Goal: Information Seeking & Learning: Learn about a topic

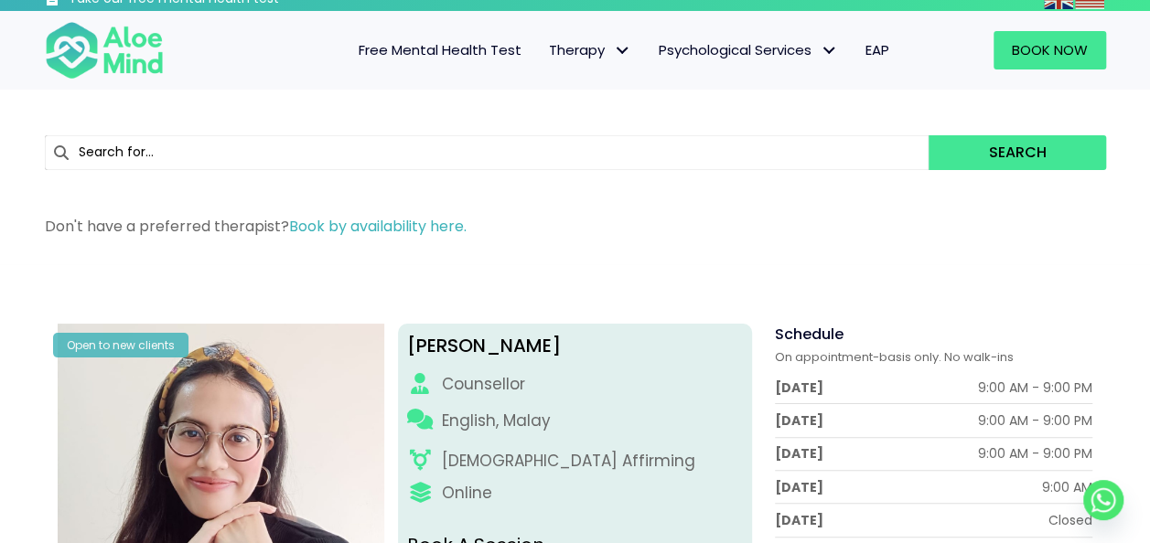
scroll to position [3, 0]
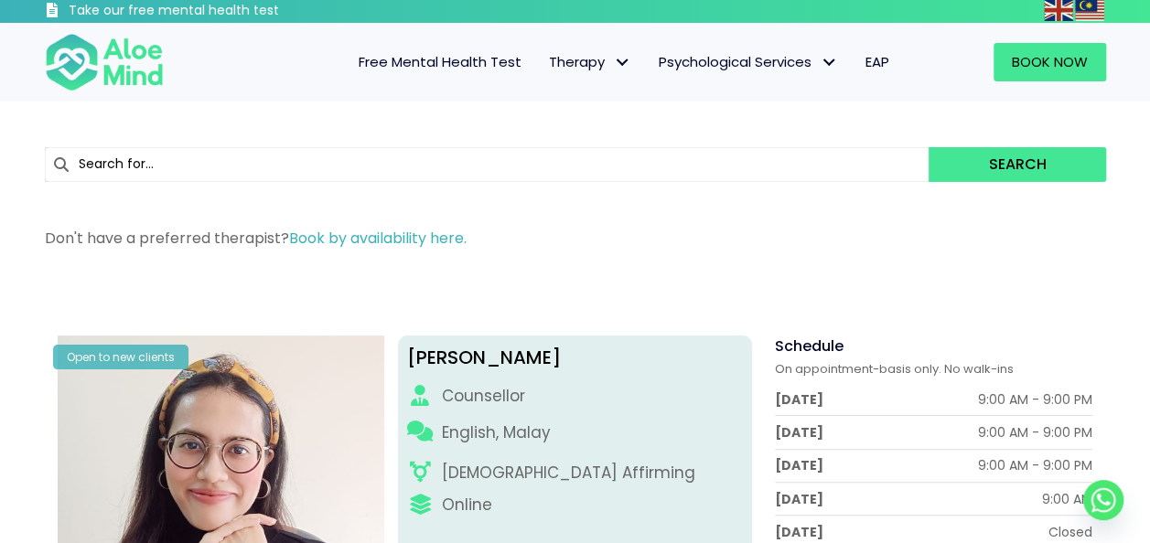
click at [0, 0] on span "Couple therapy" at bounding box center [0, 0] width 0 height 0
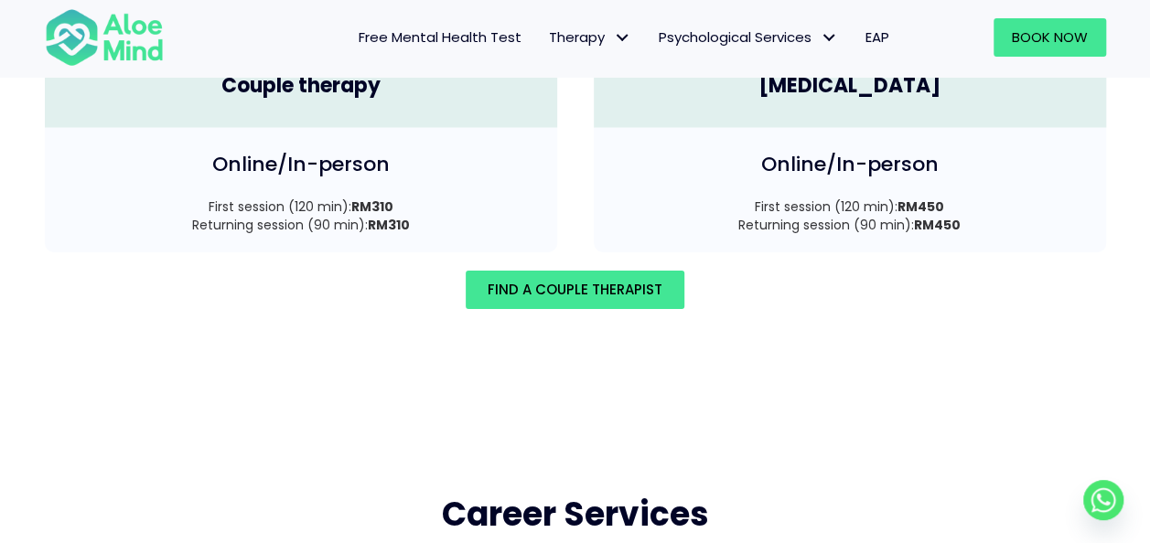
scroll to position [2779, 0]
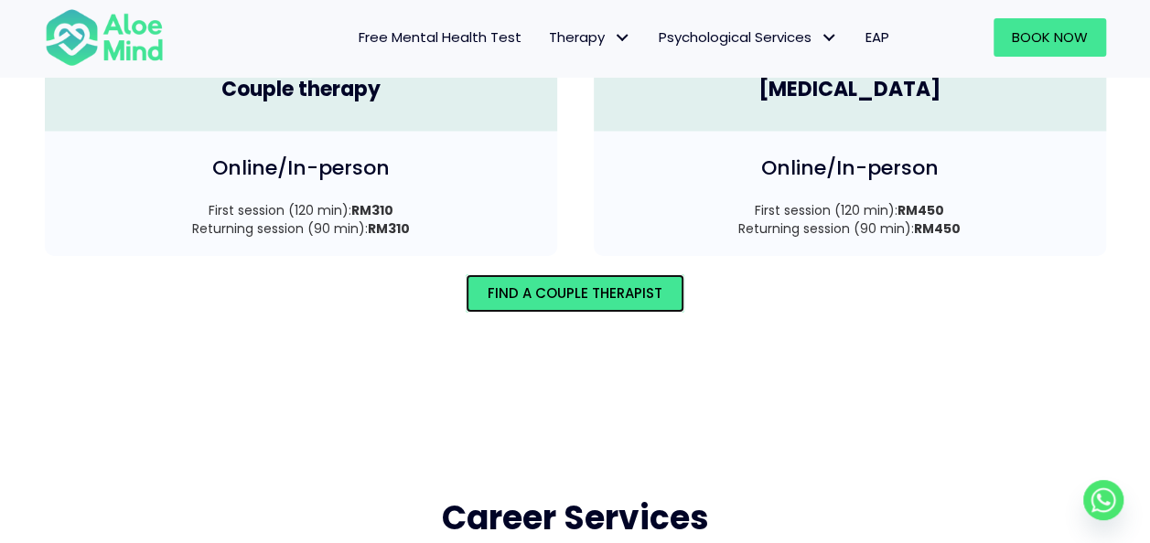
click at [549, 283] on link "Find A Couple Therapist" at bounding box center [575, 293] width 219 height 38
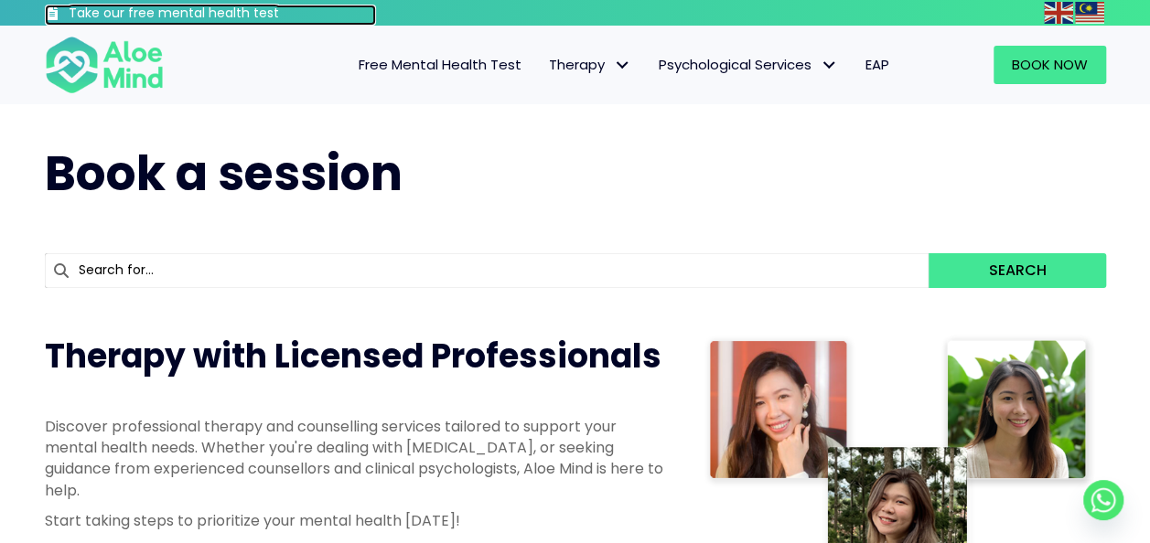
click at [203, 9] on h3 "Take our free mental health test" at bounding box center [223, 14] width 308 height 18
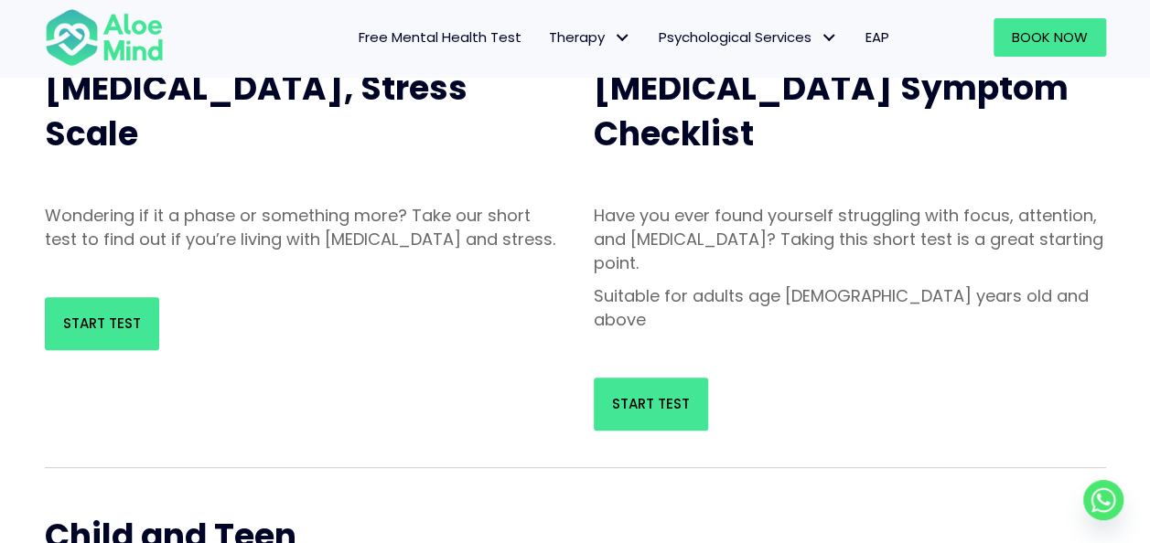
scroll to position [239, 0]
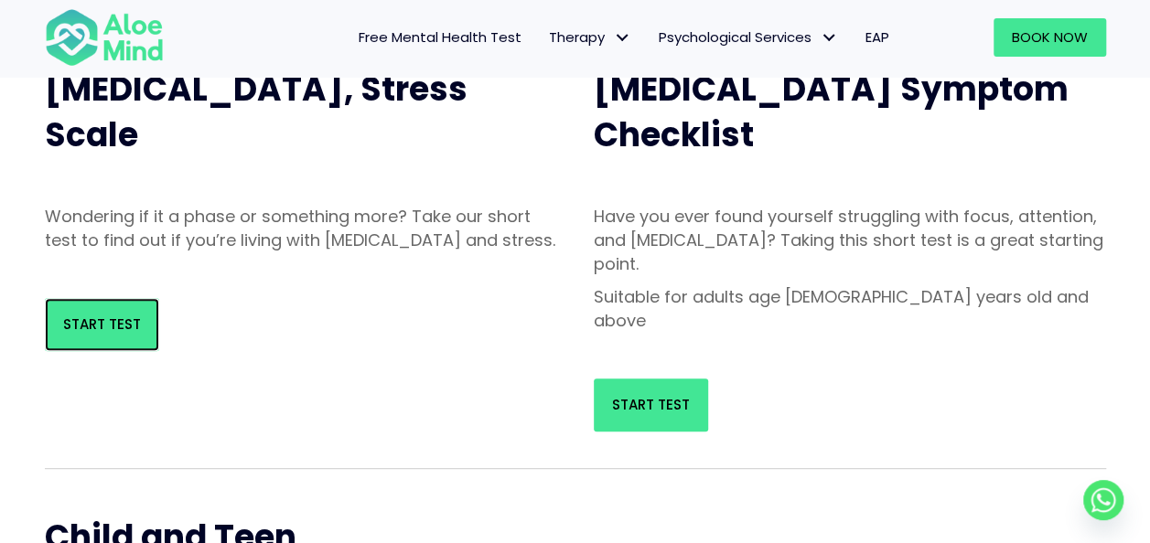
click at [69, 334] on span "Start Test" at bounding box center [102, 324] width 78 height 19
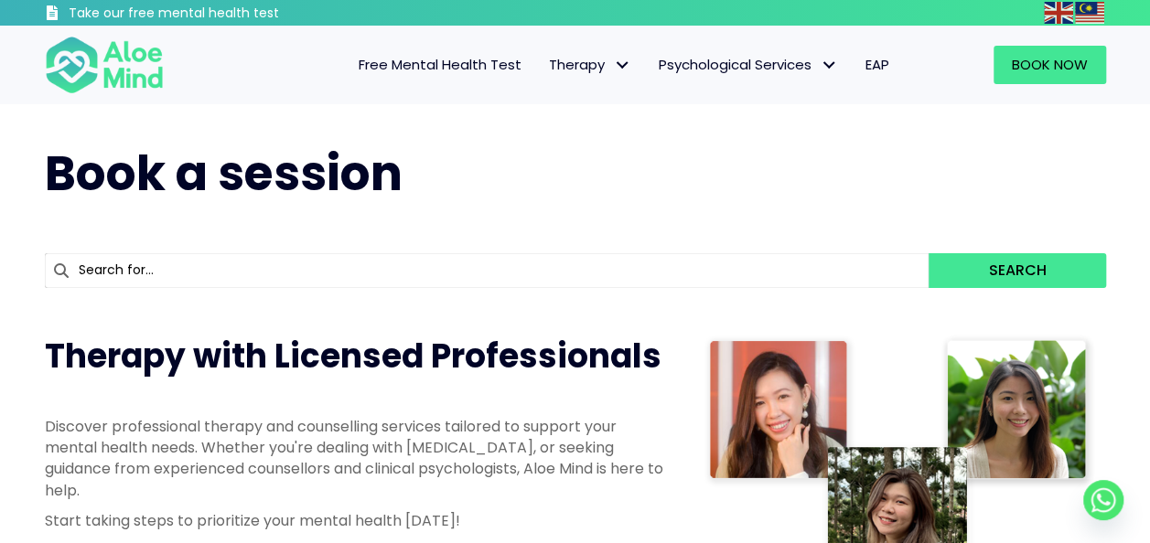
click at [420, 13] on div at bounding box center [713, 13] width 639 height 26
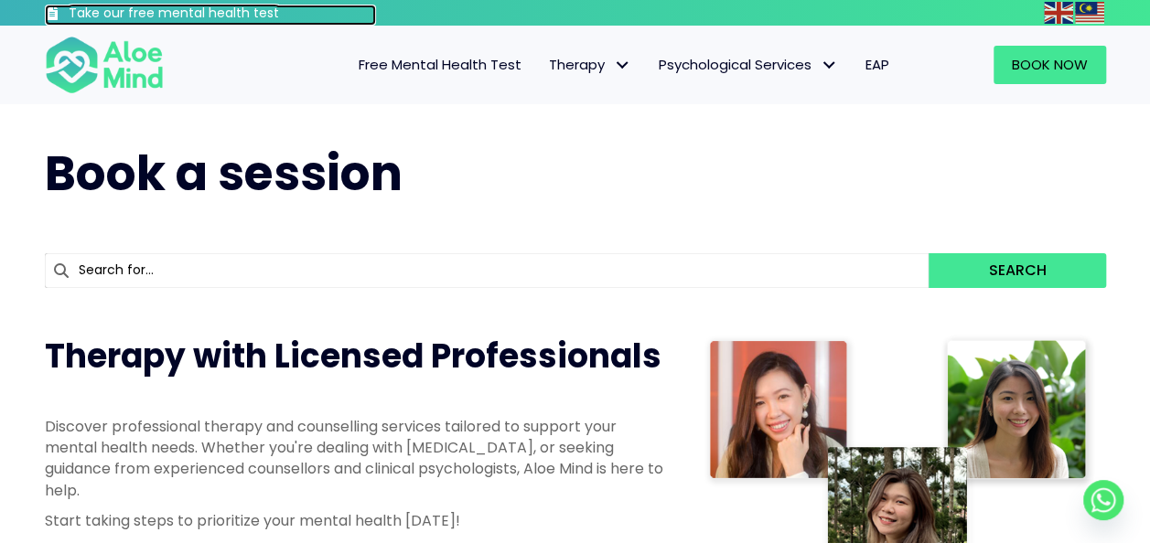
click at [247, 15] on h3 "Take our free mental health test" at bounding box center [223, 14] width 308 height 18
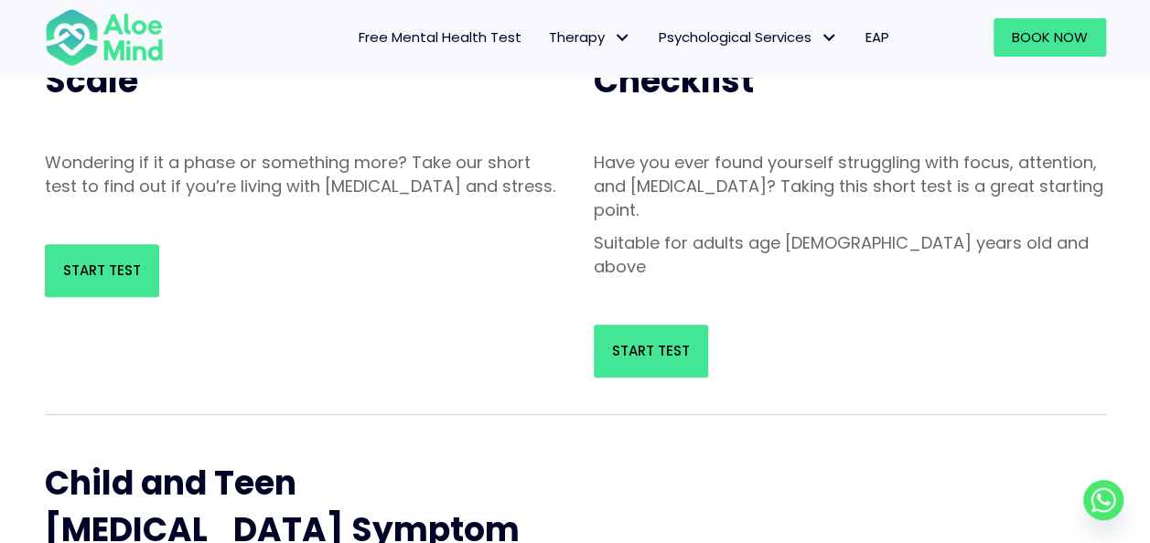
scroll to position [291, 0]
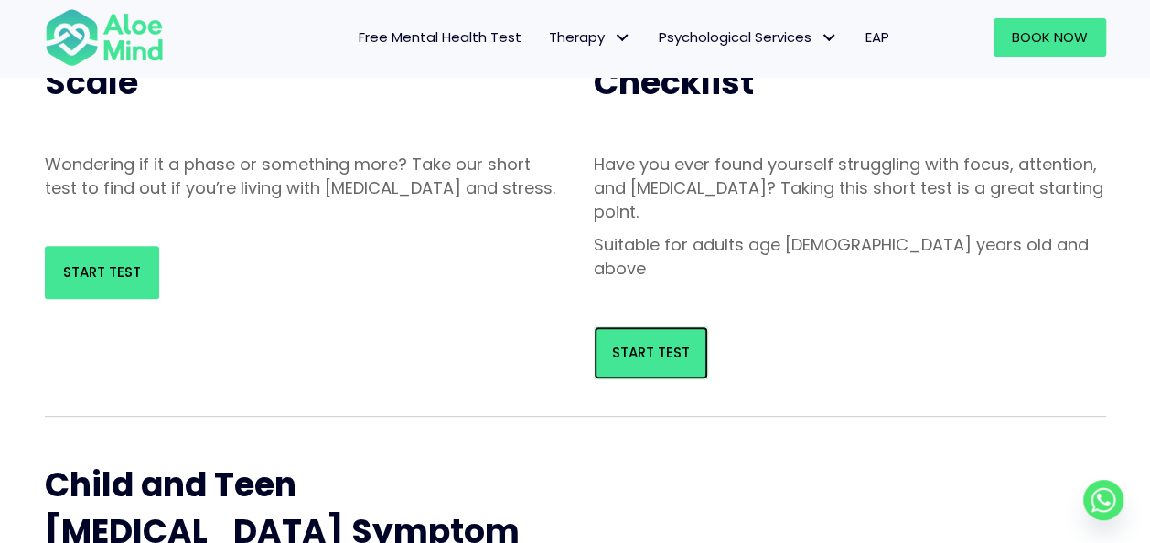
click at [635, 327] on link "Start Test" at bounding box center [651, 353] width 114 height 53
